Goal: Book appointment/travel/reservation

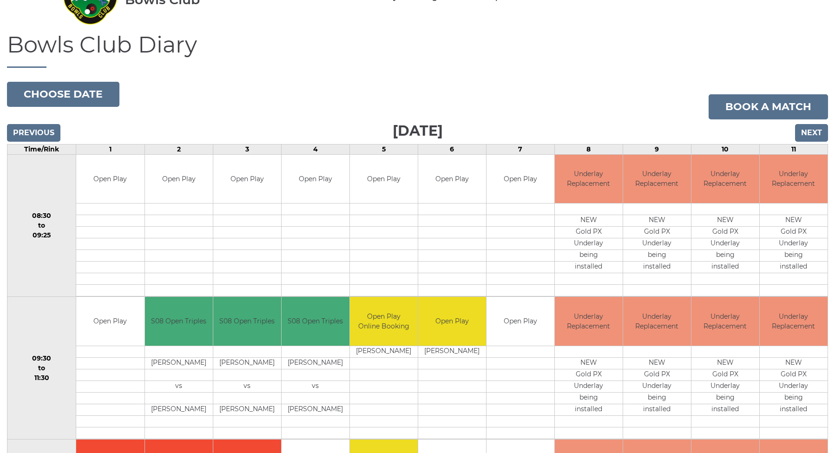
scroll to position [60, 0]
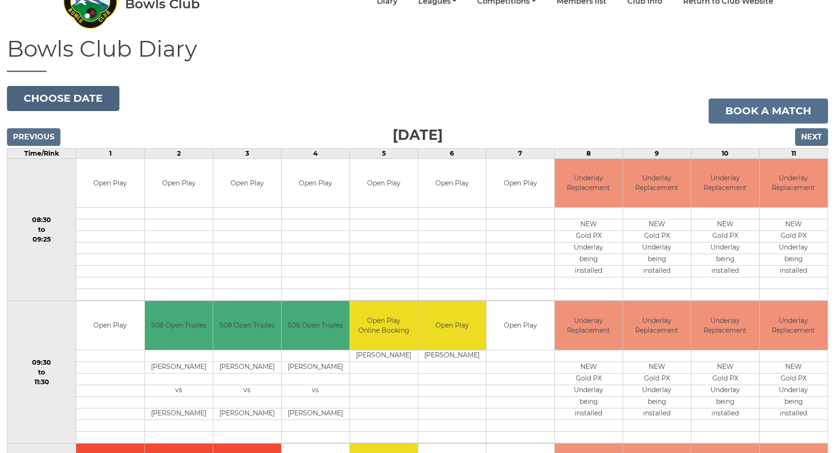
click at [87, 99] on button "Choose date" at bounding box center [63, 98] width 112 height 25
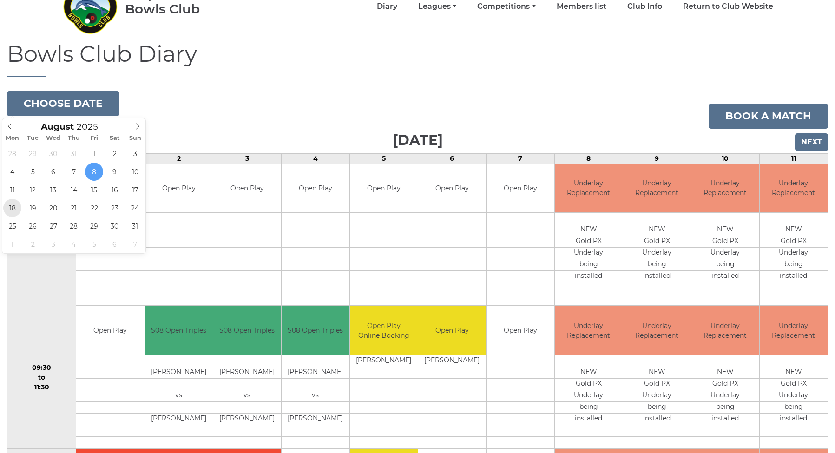
scroll to position [59, 0]
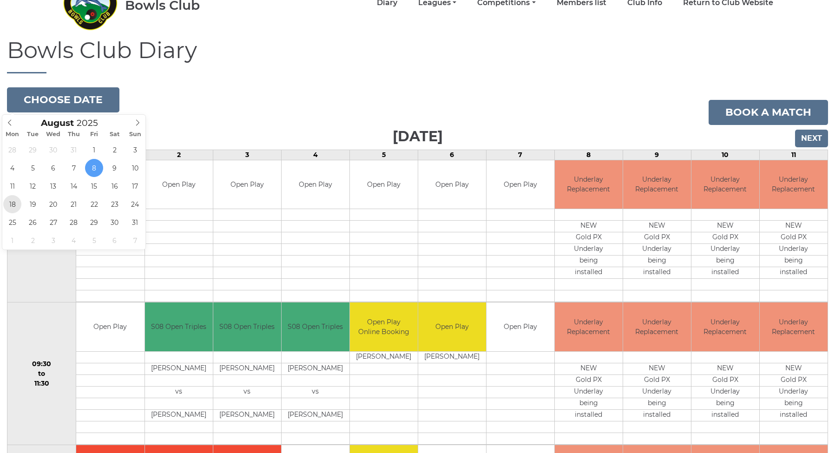
type input "[DATE]"
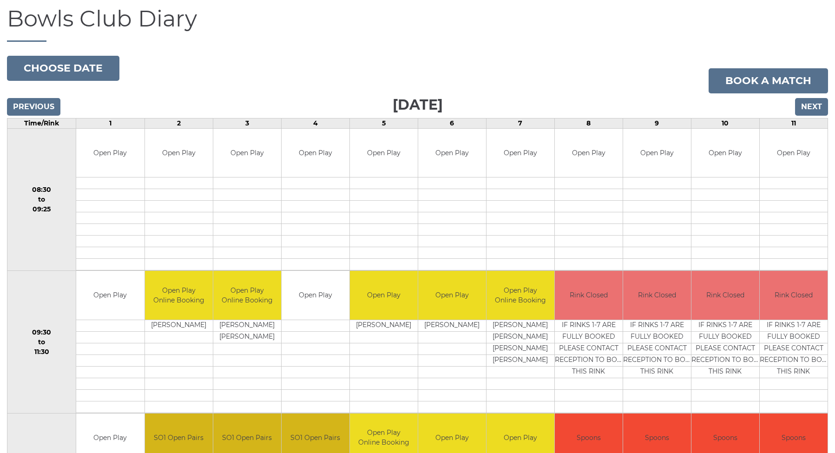
scroll to position [101, 0]
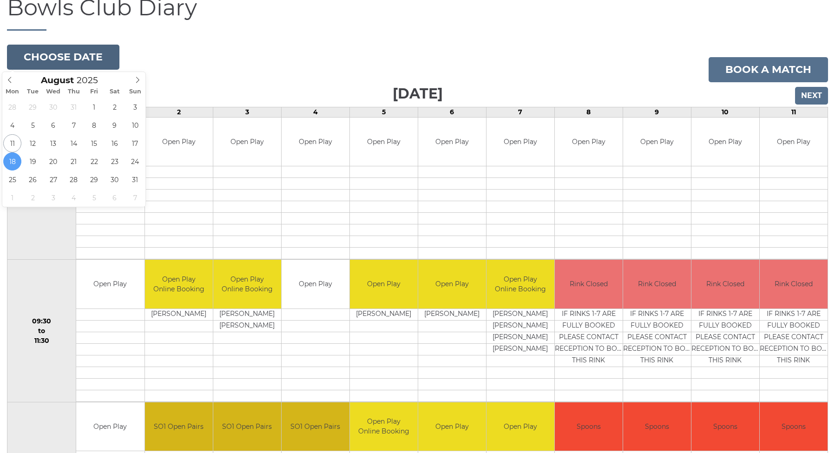
click at [63, 64] on button "Choose date" at bounding box center [63, 57] width 112 height 25
type input "2025-08-25"
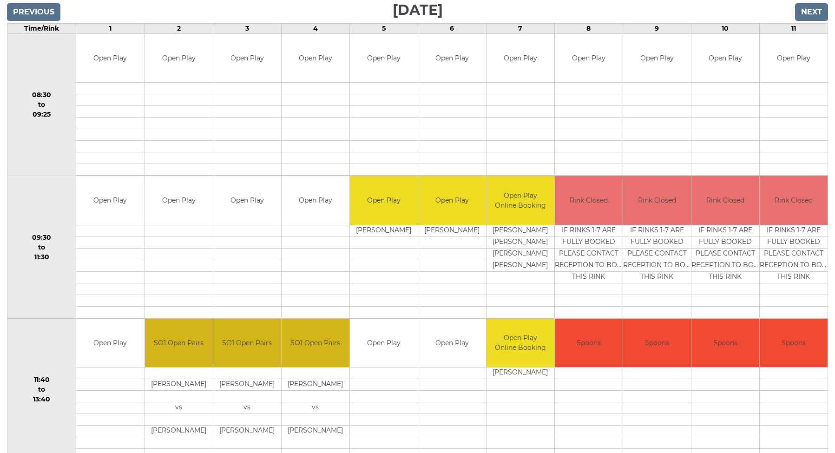
scroll to position [189, 0]
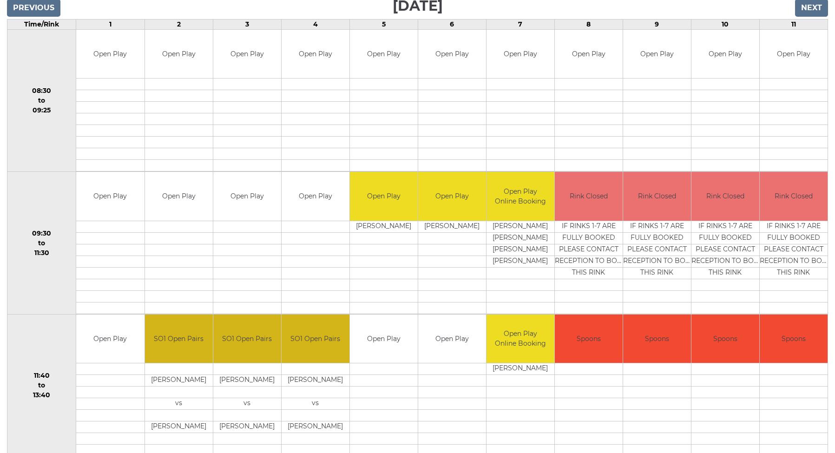
click at [809, 13] on input "Next" at bounding box center [811, 8] width 33 height 18
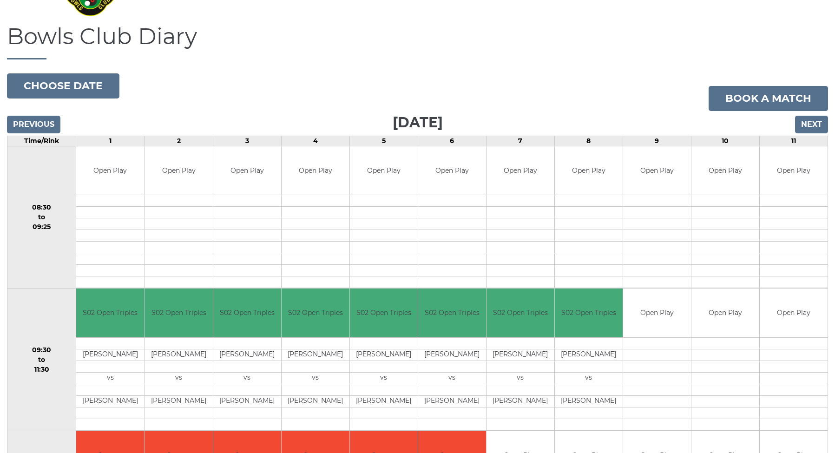
scroll to position [61, 0]
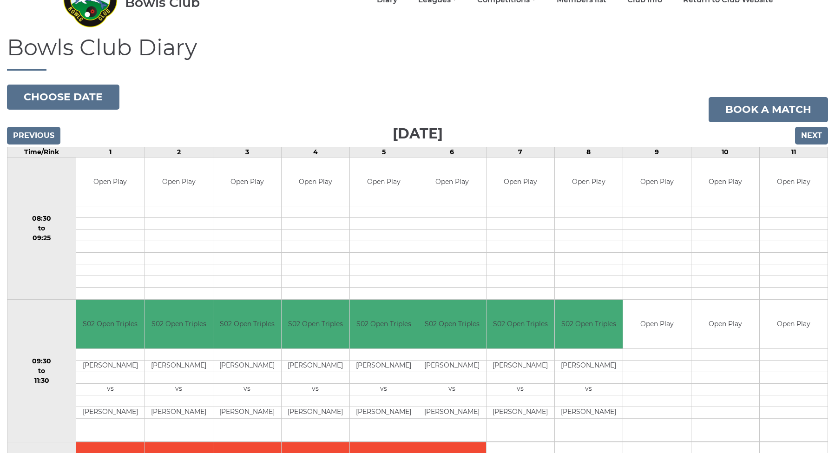
click at [810, 131] on input "Next" at bounding box center [811, 136] width 33 height 18
